Goal: Task Accomplishment & Management: Manage account settings

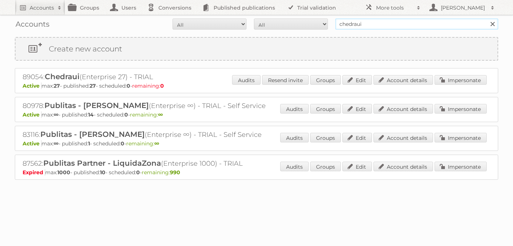
click at [374, 25] on input "chedraui" at bounding box center [416, 24] width 163 height 11
type input "[PERSON_NAME] home"
click at [487, 19] on input "Search" at bounding box center [492, 24] width 11 height 11
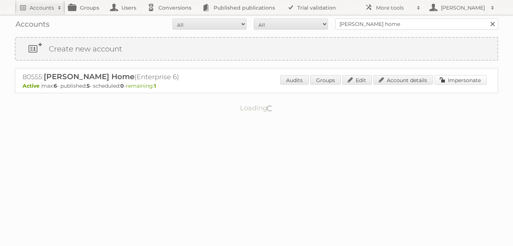
click at [476, 76] on link "Impersonate" at bounding box center [461, 80] width 52 height 10
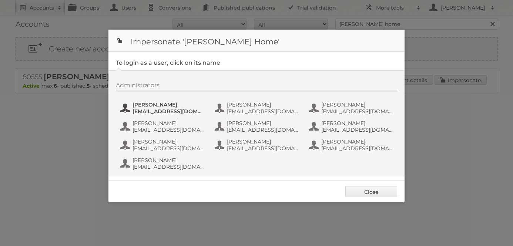
click at [158, 109] on span "[EMAIL_ADDRESS][DOMAIN_NAME]" at bounding box center [169, 111] width 72 height 7
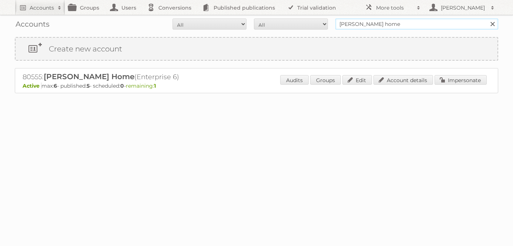
click at [358, 25] on input "[PERSON_NAME] home" at bounding box center [416, 24] width 163 height 11
type input "chedraui"
click at [487, 19] on input "Search" at bounding box center [492, 24] width 11 height 11
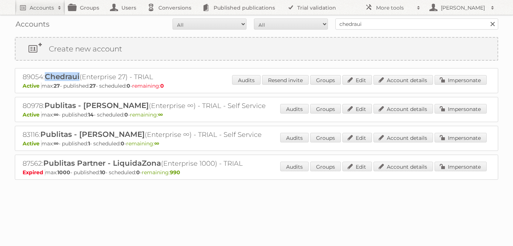
drag, startPoint x: 81, startPoint y: 78, endPoint x: 48, endPoint y: 77, distance: 33.0
click at [48, 77] on h2 "89054: Chedraui (Enterprise 27) - TRIAL" at bounding box center [152, 77] width 259 height 10
copy span "Chedraui"
drag, startPoint x: 43, startPoint y: 76, endPoint x: 8, endPoint y: 75, distance: 35.2
click at [8, 75] on div "Accounts All Active Expired Pending All Paid Trials Self service chedraui Searc…" at bounding box center [256, 108] width 513 height 217
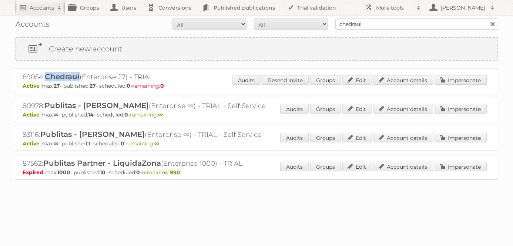
copy h2 "89054"
click at [399, 78] on link "Account details" at bounding box center [403, 80] width 60 height 10
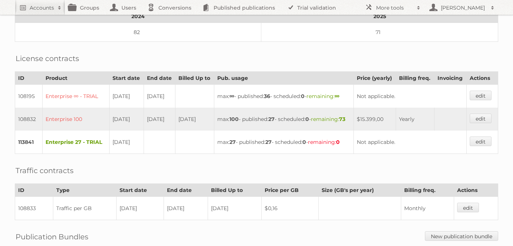
scroll to position [167, 0]
